Goal: Check status: Check status

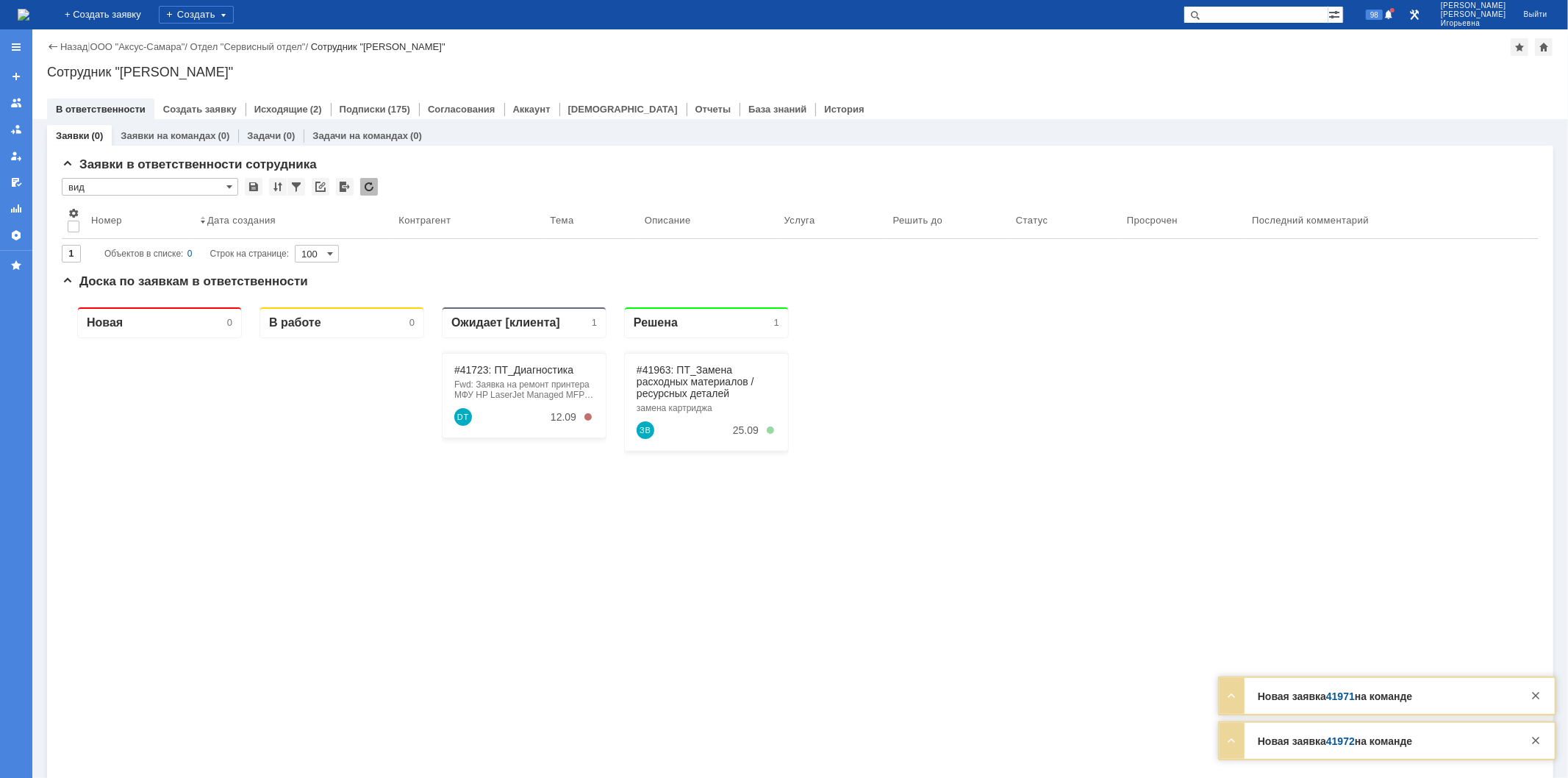
click at [1274, 14] on input "text" at bounding box center [1256, 14] width 145 height 18
type input "41723"
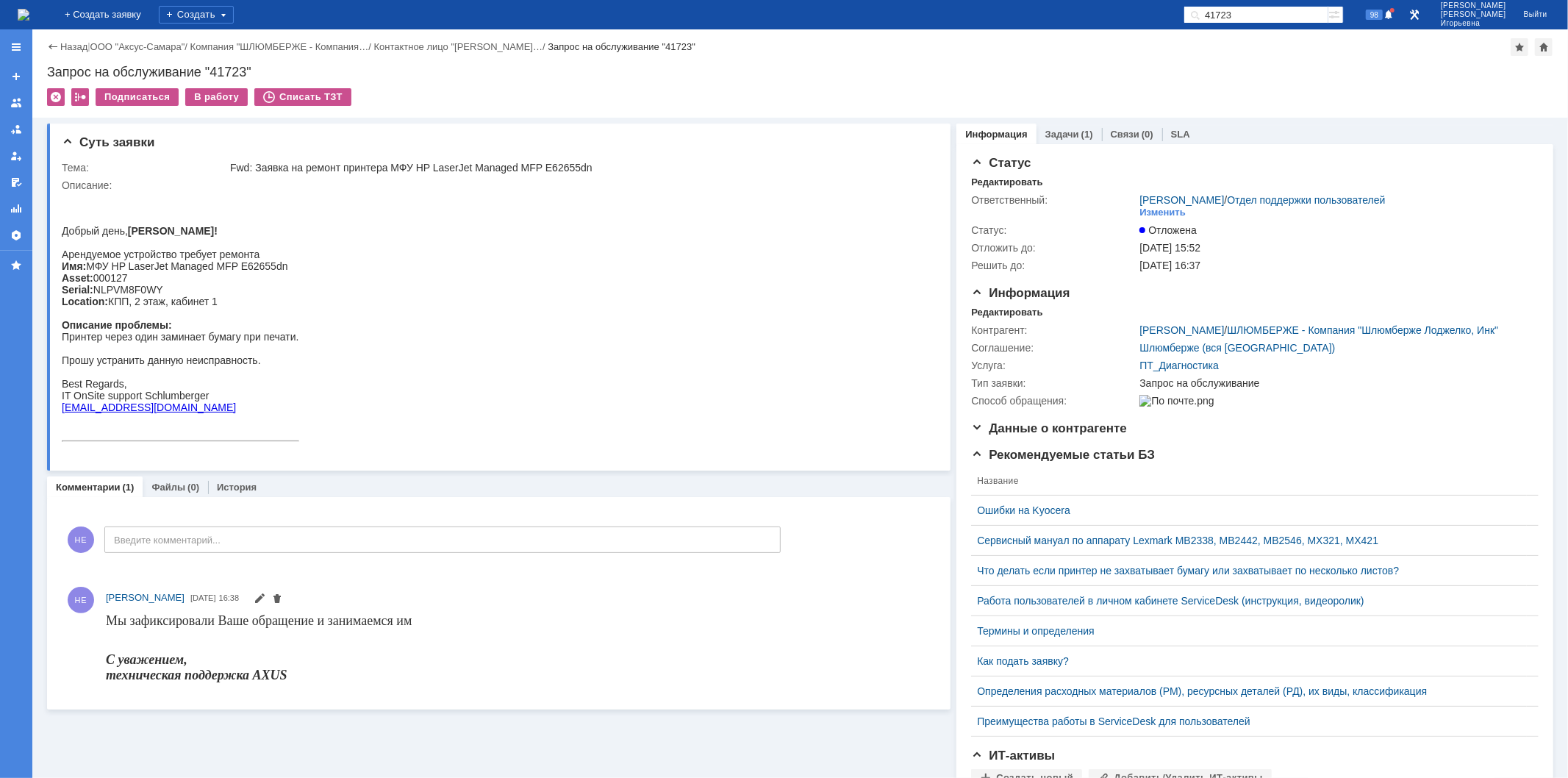
click at [30, 9] on img at bounding box center [23, 14] width 12 height 12
